Goal: Navigation & Orientation: Find specific page/section

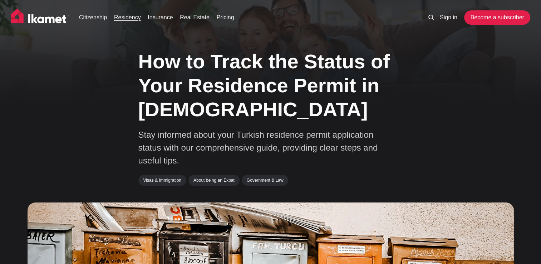
click at [122, 19] on link "Residency" at bounding box center [127, 17] width 27 height 9
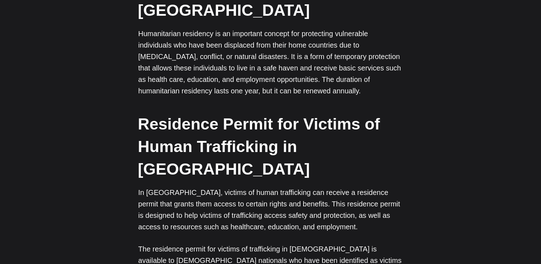
scroll to position [2074, 0]
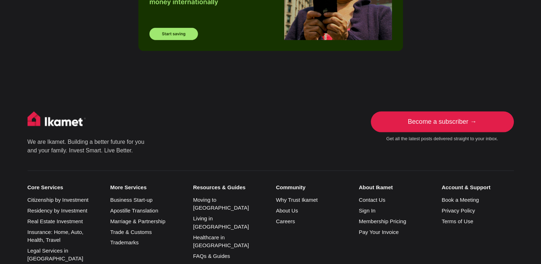
scroll to position [1640, 0]
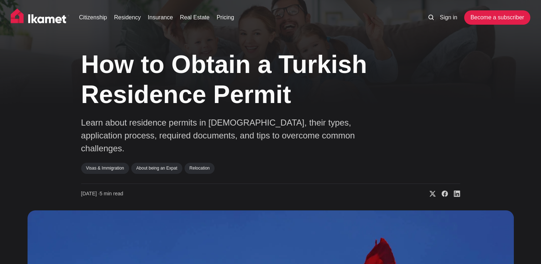
click at [49, 20] on img at bounding box center [40, 18] width 59 height 18
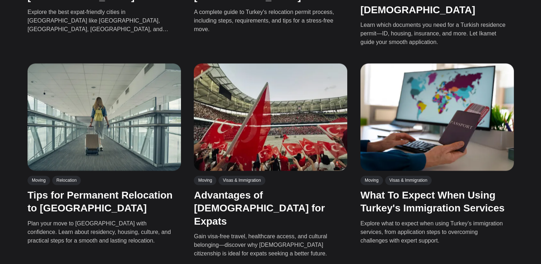
scroll to position [1604, 0]
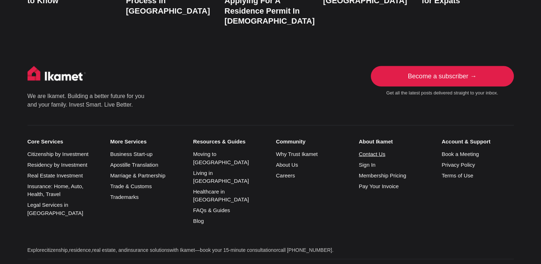
click at [368, 151] on link "Contact Us" at bounding box center [372, 154] width 26 height 6
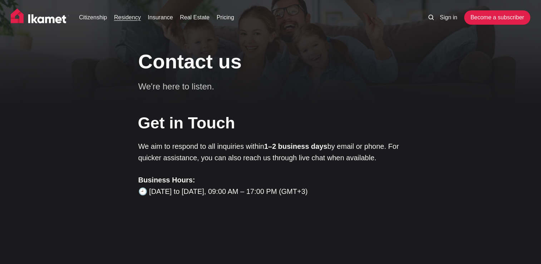
click at [128, 20] on link "Residency" at bounding box center [127, 17] width 27 height 9
